Goal: Answer question/provide support: Answer question/provide support

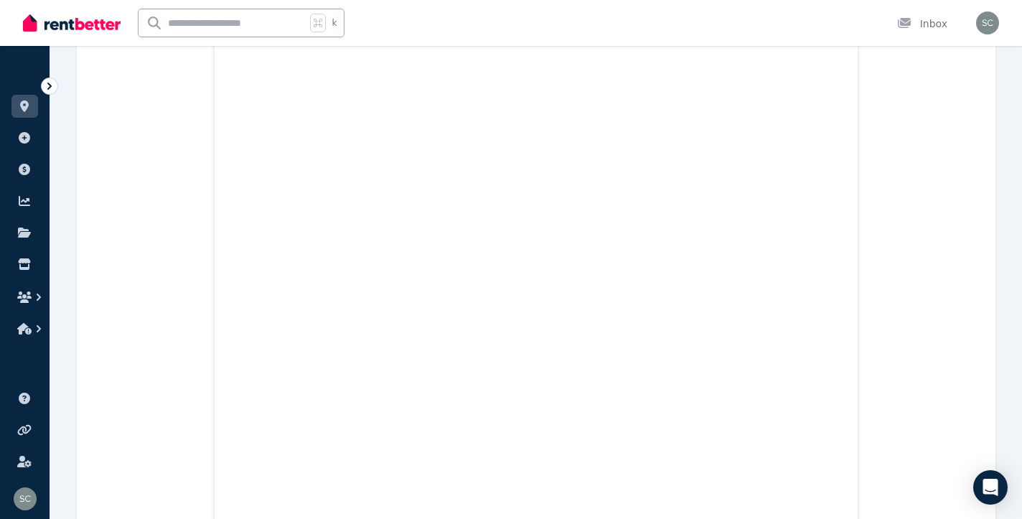
scroll to position [11507, 0]
click at [988, 473] on div "Open Intercom Messenger" at bounding box center [991, 488] width 38 height 38
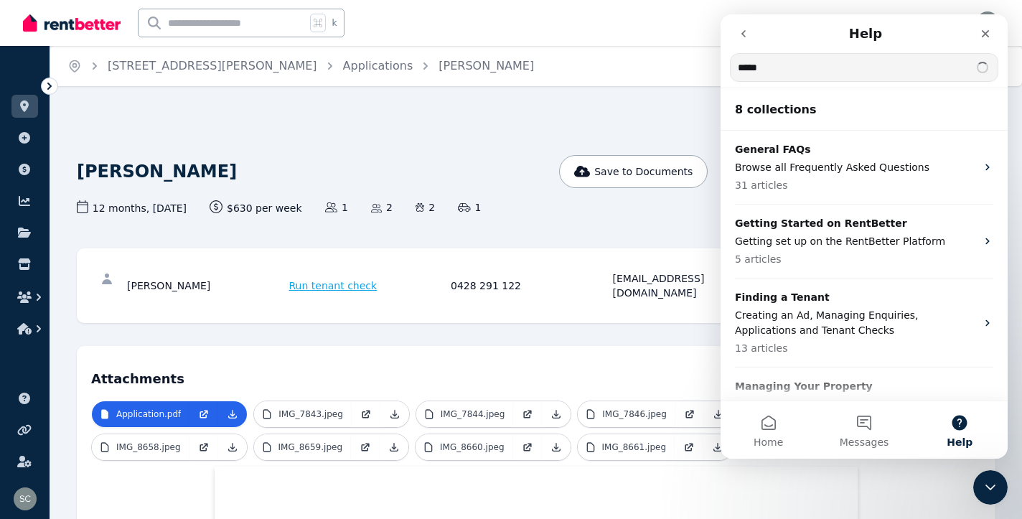
scroll to position [0, 0]
type input "**********"
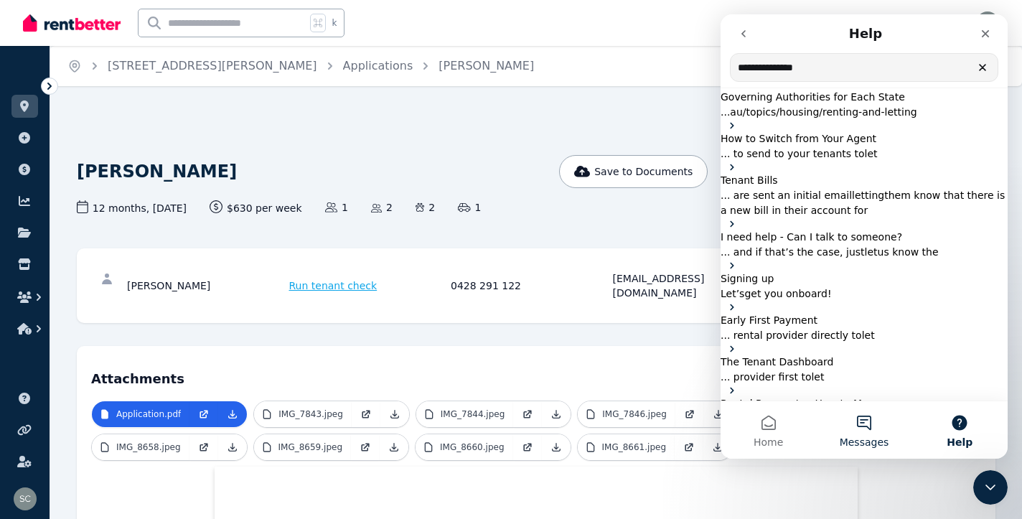
click at [870, 434] on button "Messages" at bounding box center [863, 429] width 95 height 57
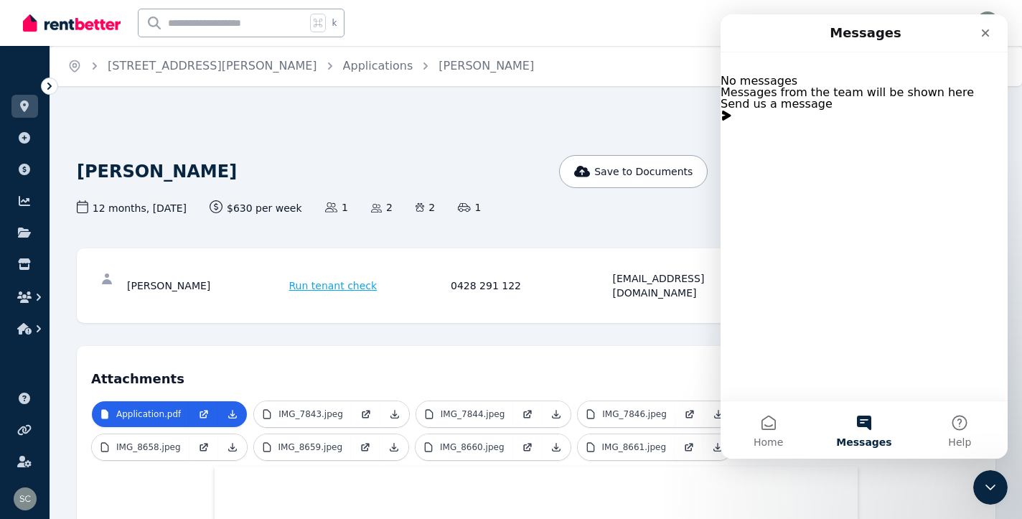
click at [833, 121] on button "Send us a message" at bounding box center [777, 109] width 112 height 23
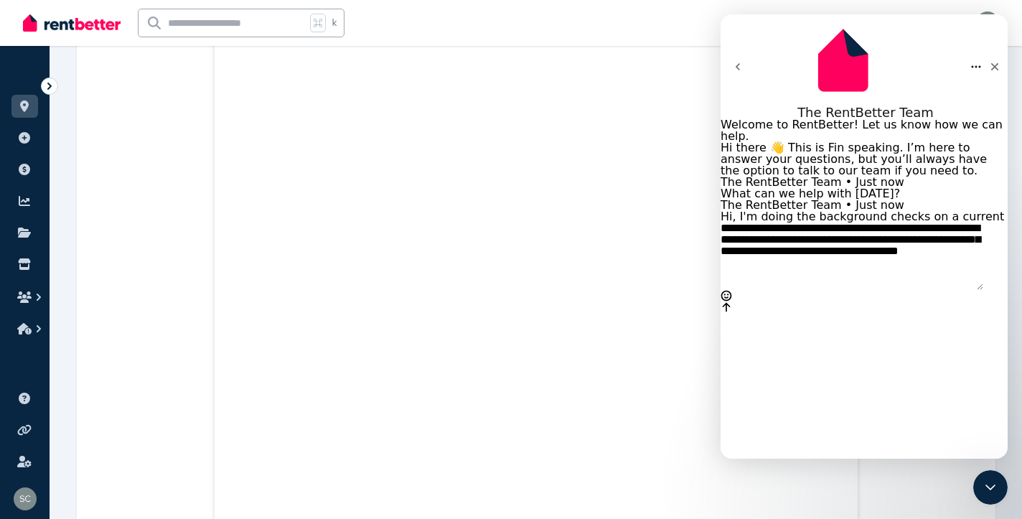
scroll to position [7234, 0]
click at [855, 290] on textarea "**********" at bounding box center [852, 256] width 263 height 67
type textarea "**********"
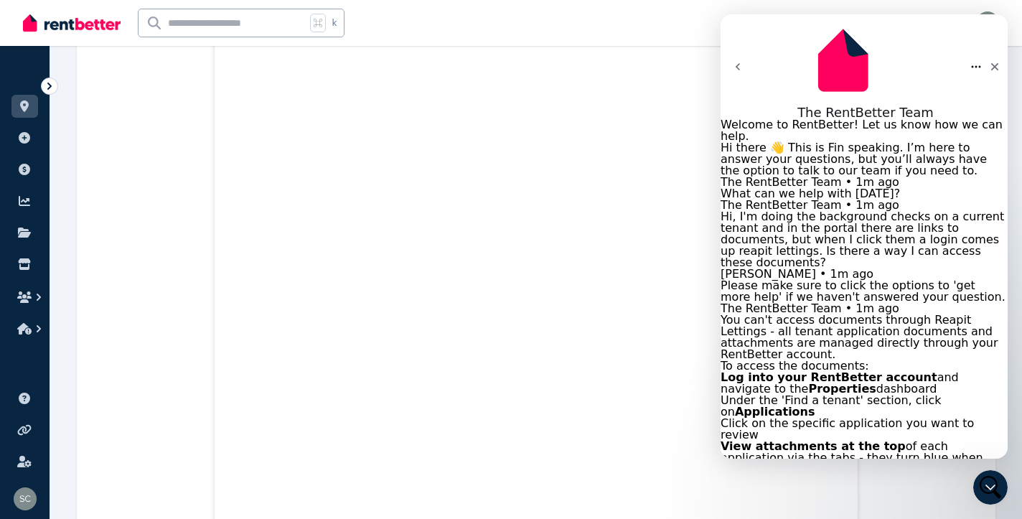
scroll to position [8231, 0]
click at [989, 61] on icon "Close" at bounding box center [994, 66] width 11 height 11
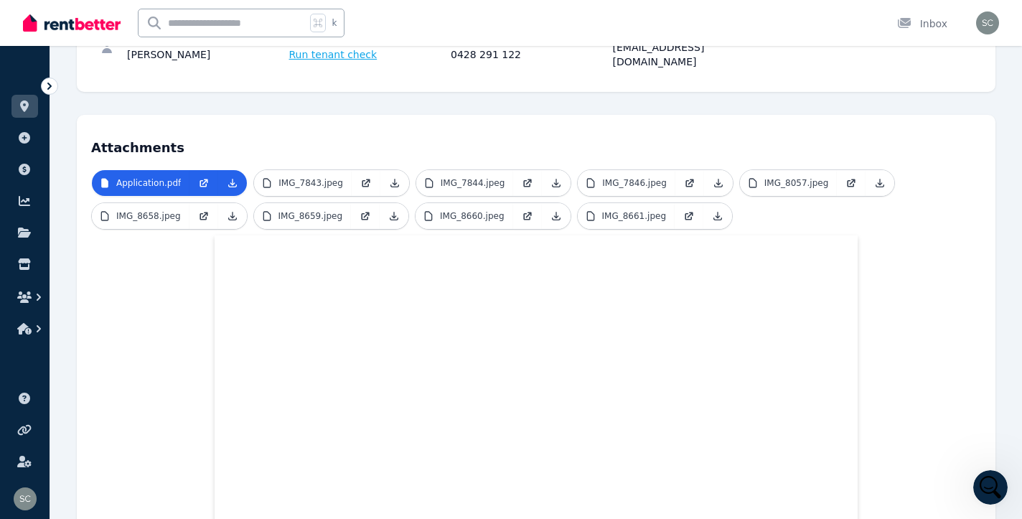
scroll to position [244, 0]
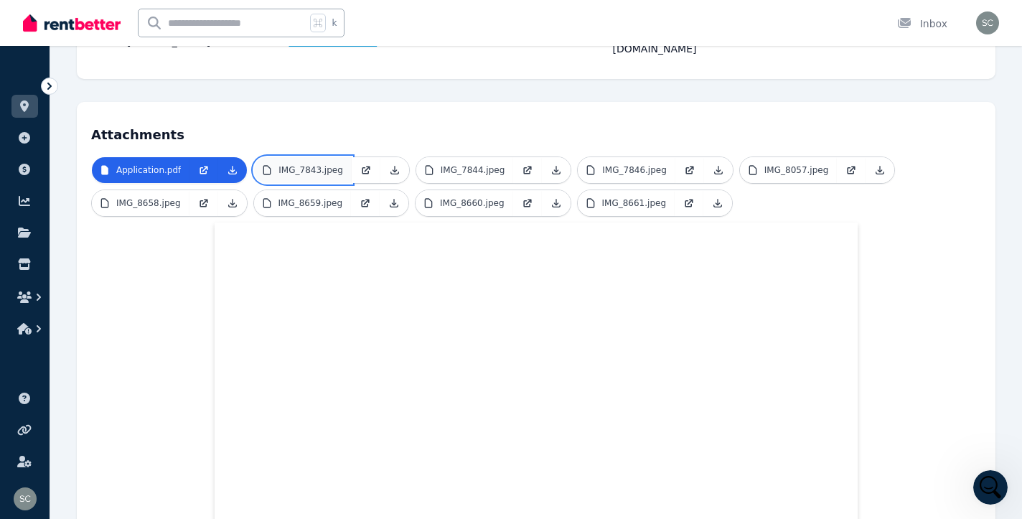
click at [304, 164] on p "IMG_7843.jpeg" at bounding box center [311, 169] width 65 height 11
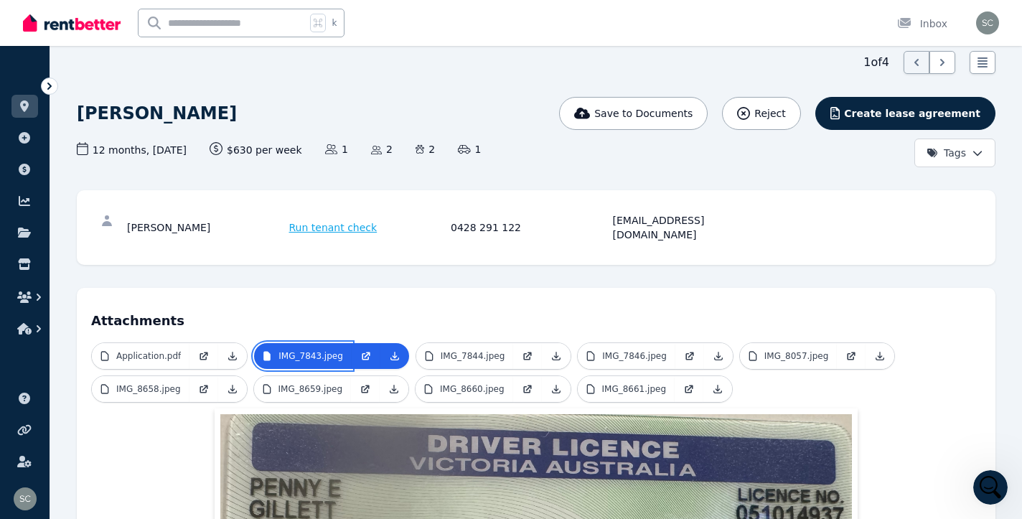
scroll to position [41, 0]
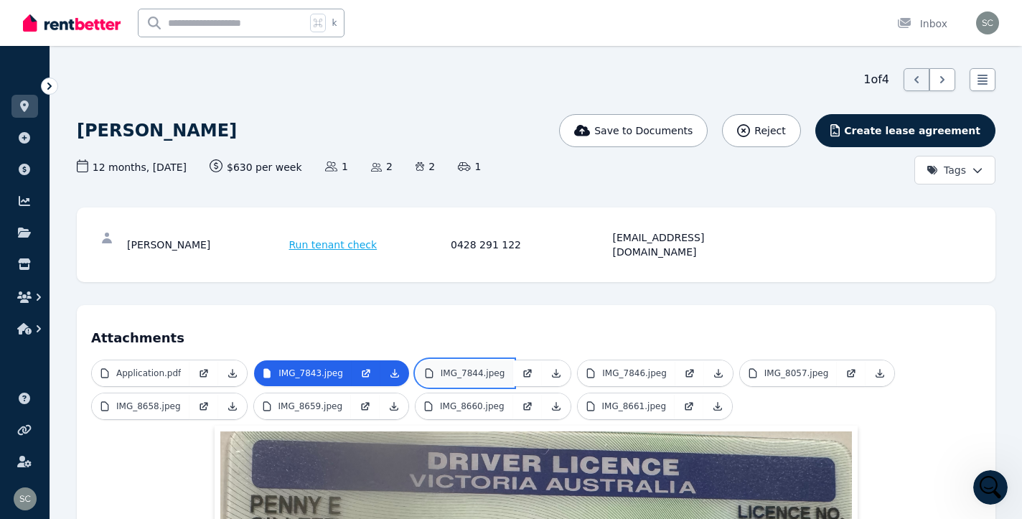
click at [470, 368] on p "IMG_7844.jpeg" at bounding box center [473, 373] width 65 height 11
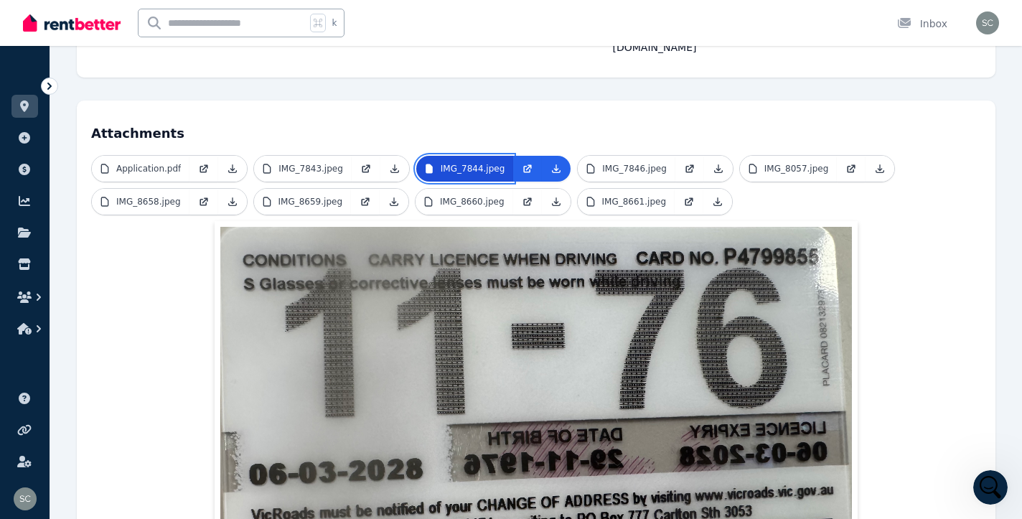
scroll to position [229, 0]
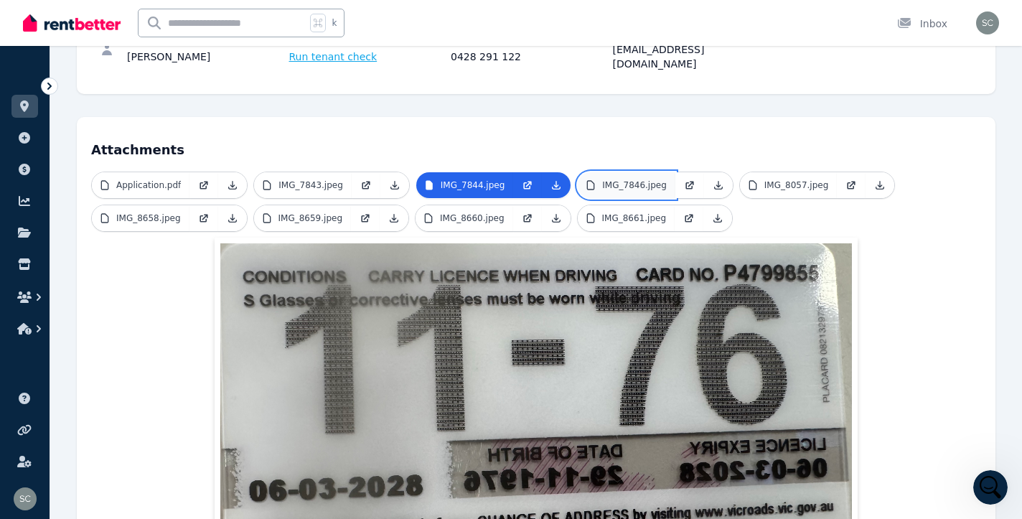
click at [634, 180] on p "IMG_7846.jpeg" at bounding box center [634, 185] width 65 height 11
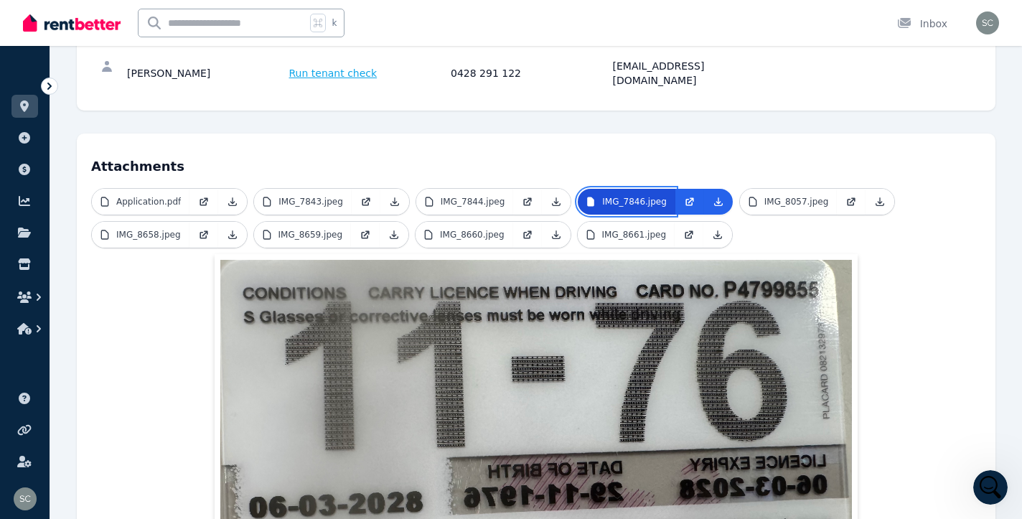
scroll to position [212, 0]
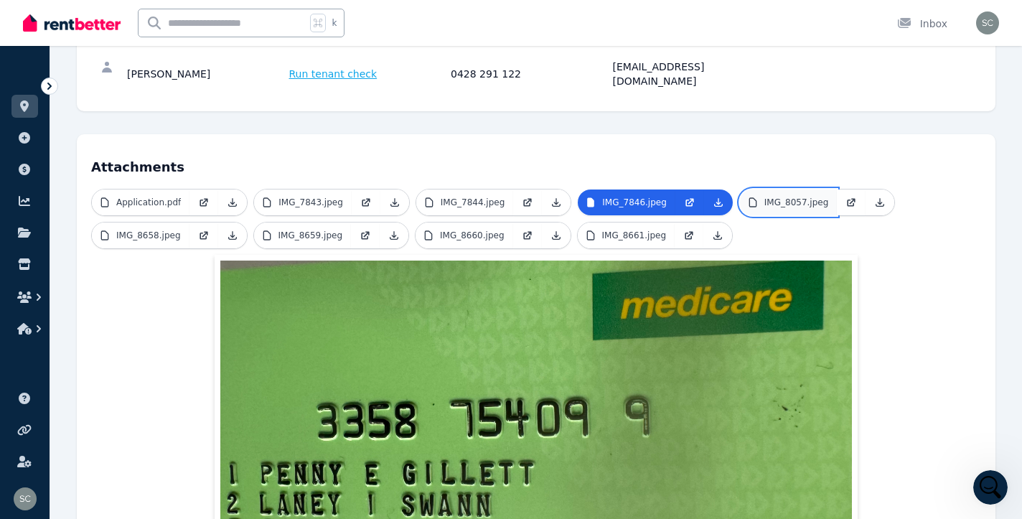
click at [794, 190] on link "IMG_8057.jpeg" at bounding box center [789, 203] width 98 height 26
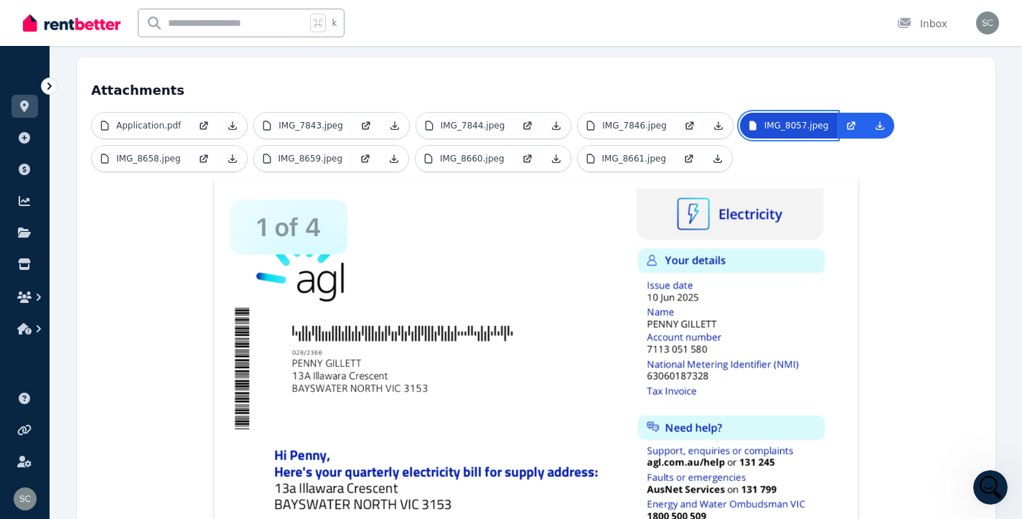
scroll to position [294, 0]
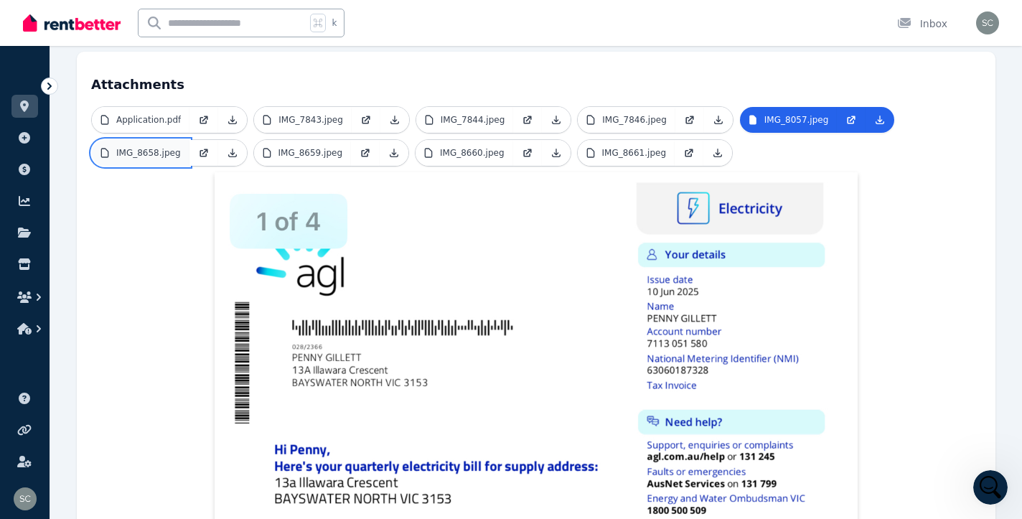
click at [182, 140] on link "IMG_8658.jpeg" at bounding box center [141, 153] width 98 height 26
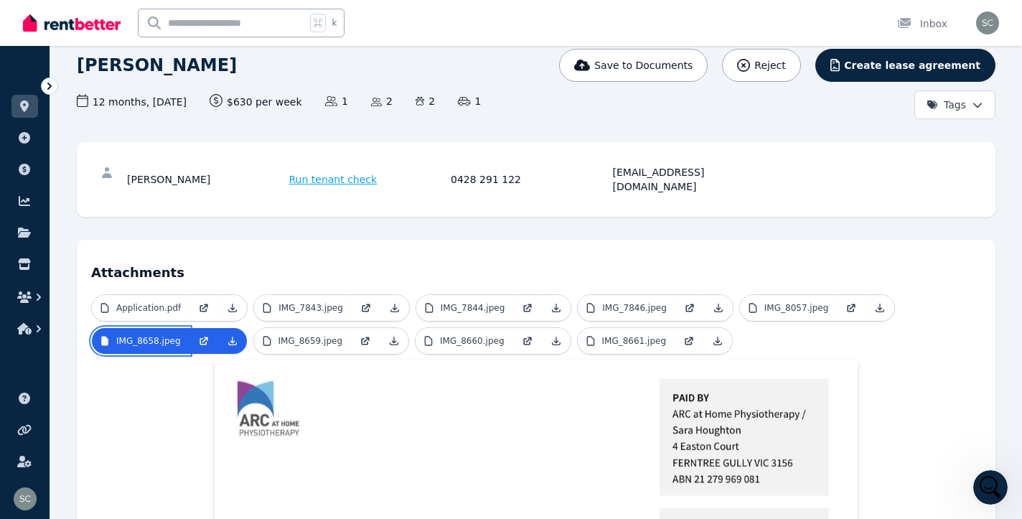
scroll to position [131, 0]
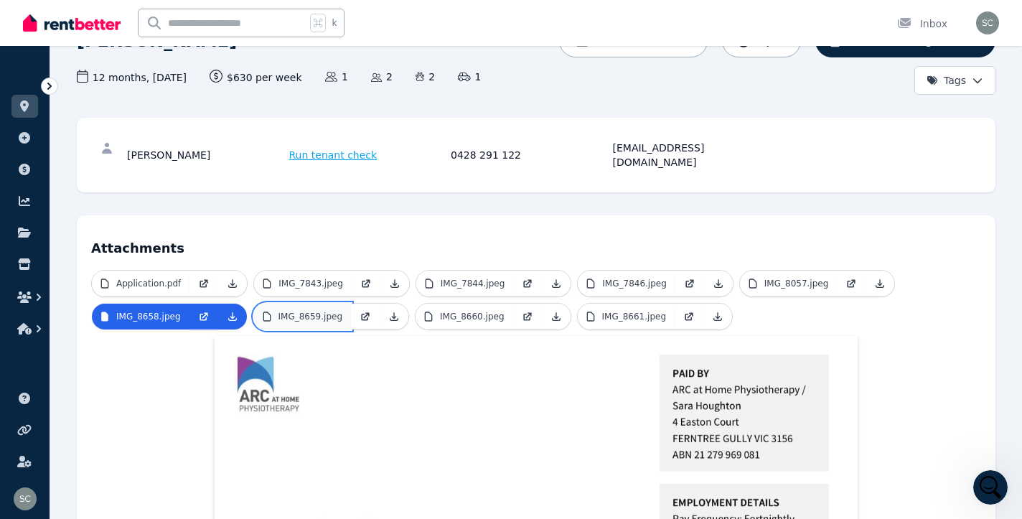
click at [333, 311] on p "IMG_8659.jpeg" at bounding box center [311, 316] width 65 height 11
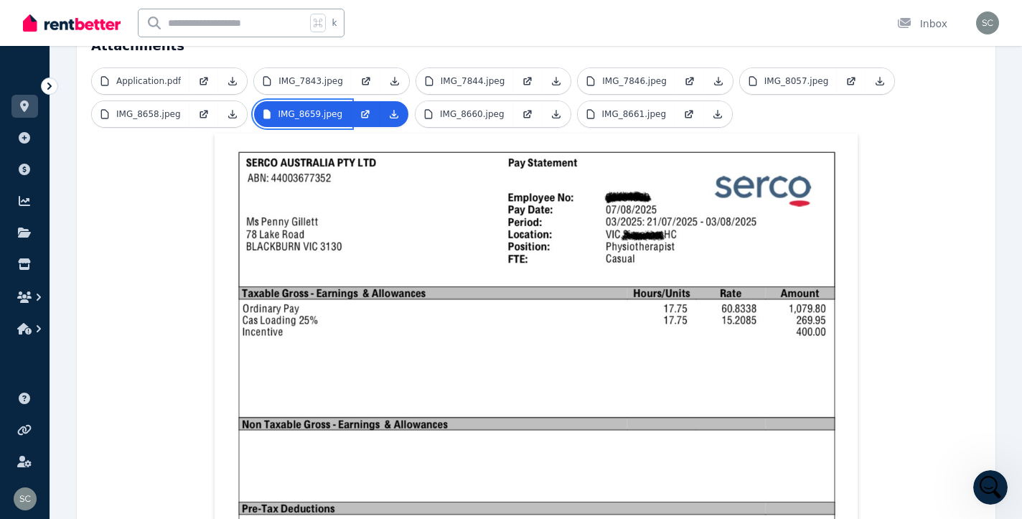
scroll to position [332, 0]
click at [466, 109] on p "IMG_8660.jpeg" at bounding box center [472, 114] width 65 height 11
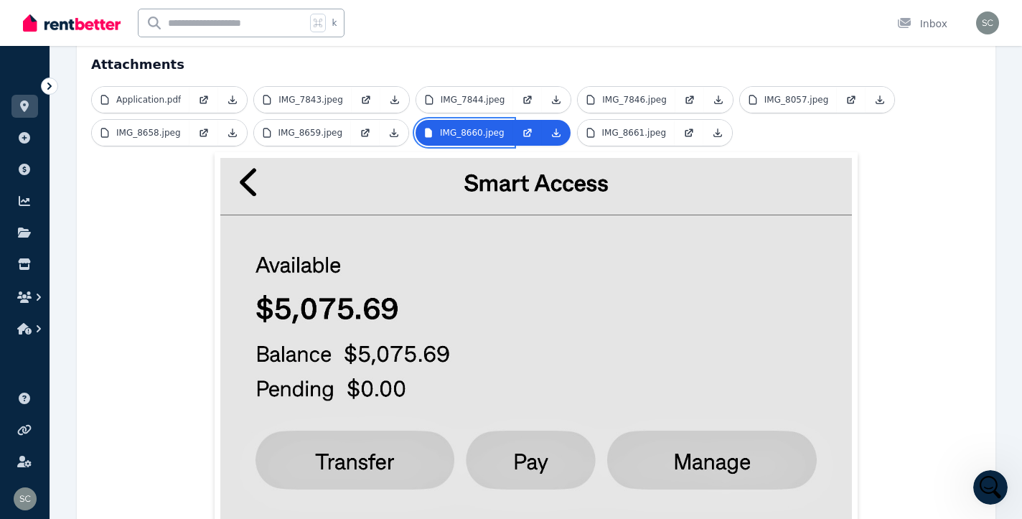
scroll to position [294, 0]
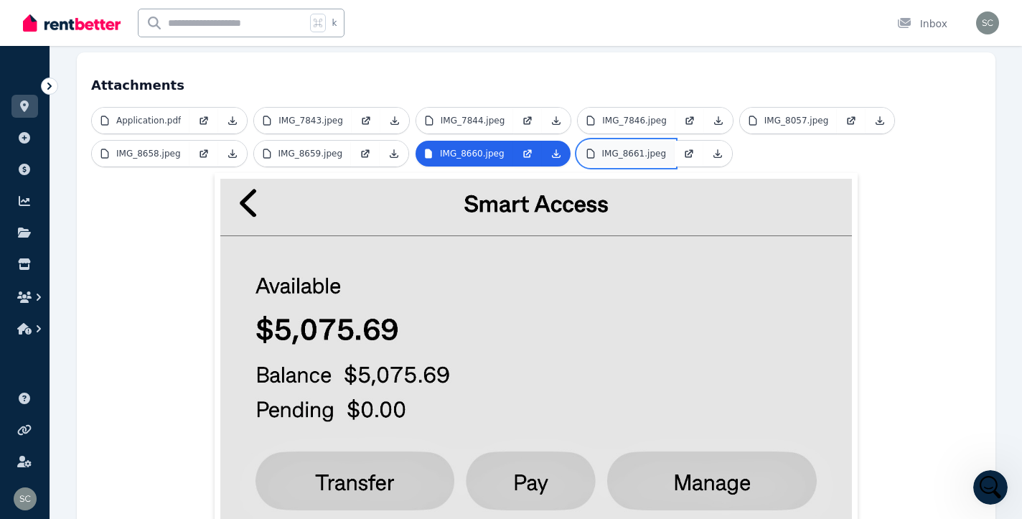
click at [634, 148] on p "IMG_8661.jpeg" at bounding box center [634, 153] width 65 height 11
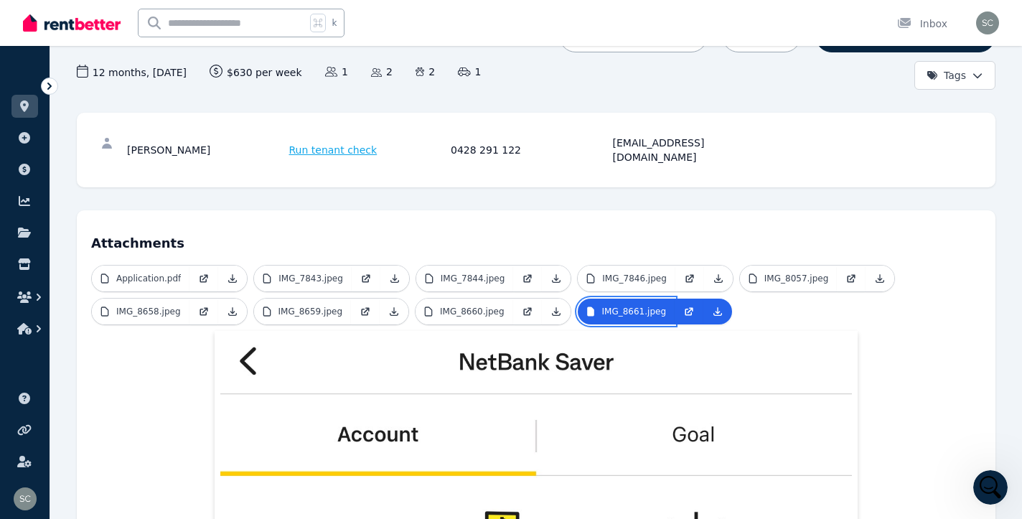
scroll to position [126, 0]
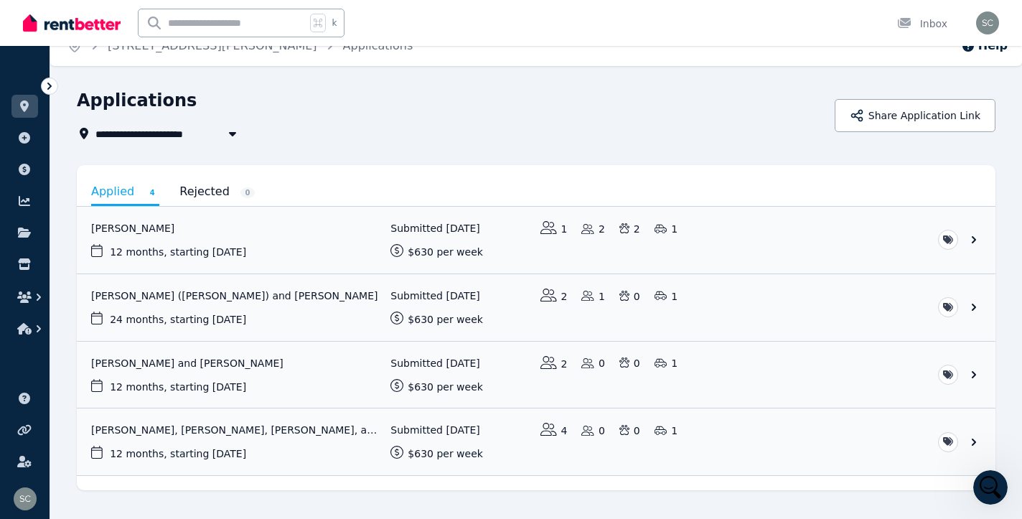
scroll to position [24, 0]
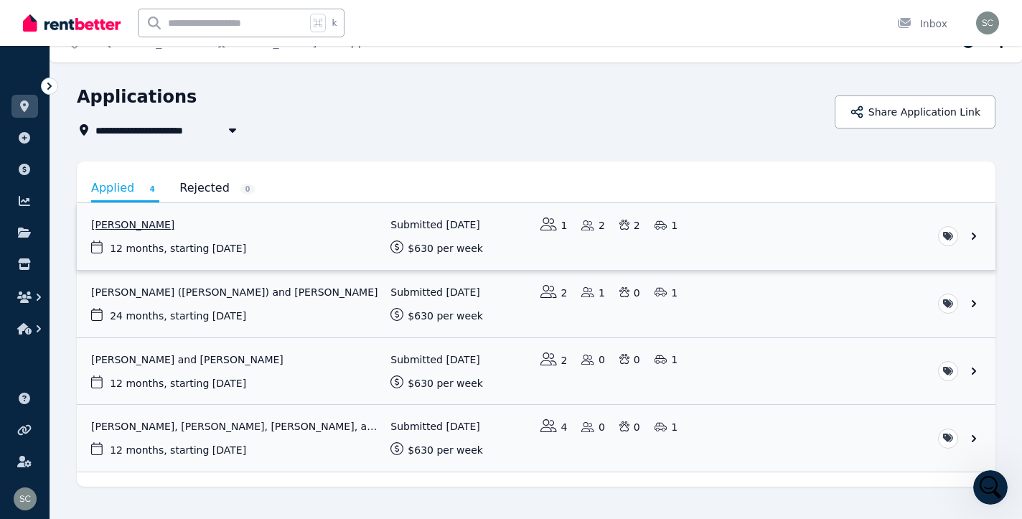
click at [338, 223] on link "View application: Penny Gillett" at bounding box center [536, 236] width 919 height 67
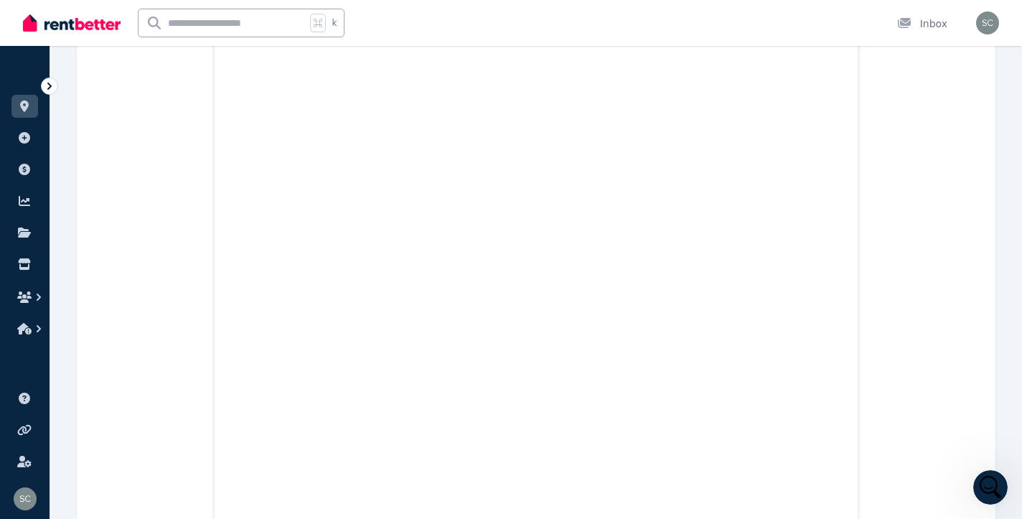
scroll to position [10821, 0]
